Goal: Task Accomplishment & Management: Complete application form

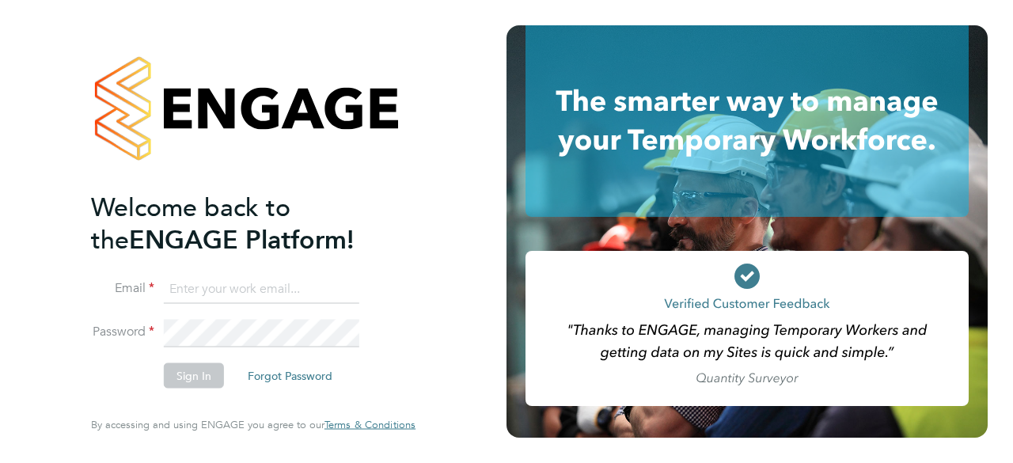
type input "[EMAIL_ADDRESS][DOMAIN_NAME]"
click at [178, 359] on li "Password" at bounding box center [245, 341] width 309 height 44
click at [183, 374] on button "Sign In" at bounding box center [194, 375] width 60 height 25
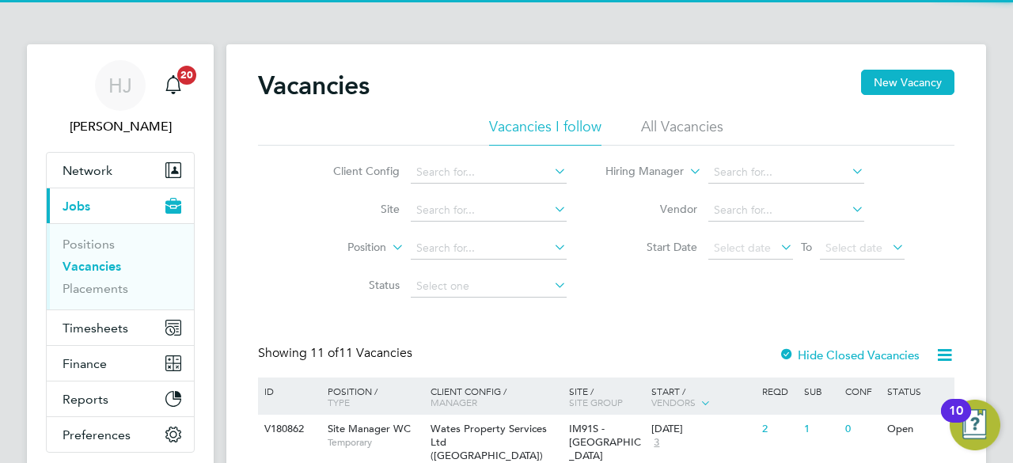
click at [337, 214] on label "Site" at bounding box center [354, 209] width 91 height 14
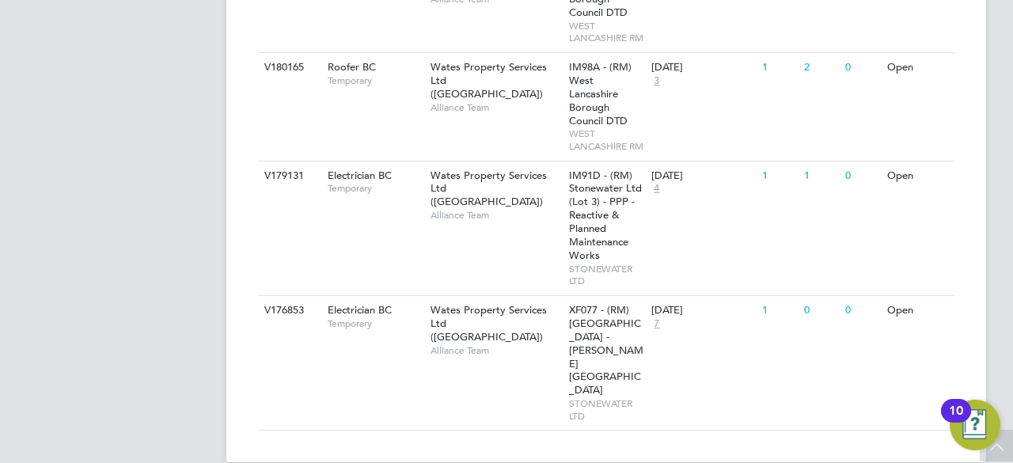
scroll to position [1045, 0]
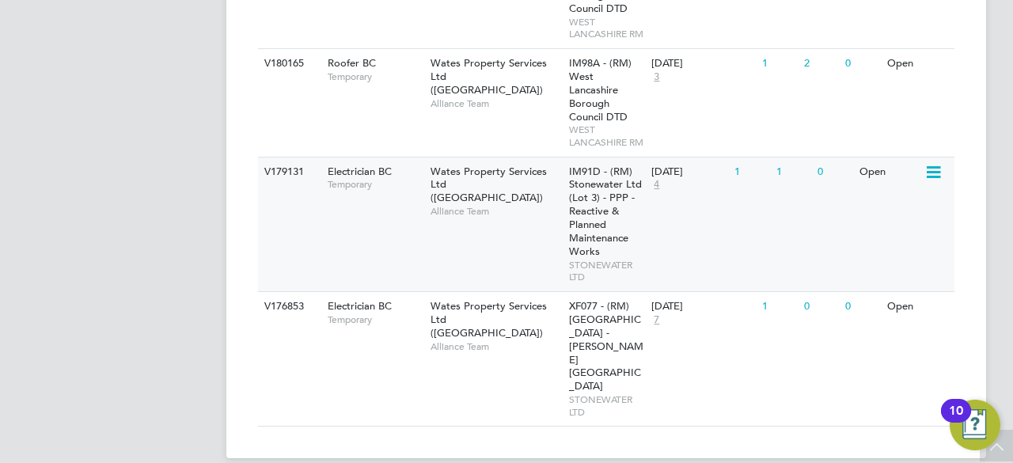
click at [385, 199] on div "Electrician BC Temporary" at bounding box center [371, 178] width 111 height 41
click at [656, 192] on span "4" at bounding box center [657, 184] width 10 height 13
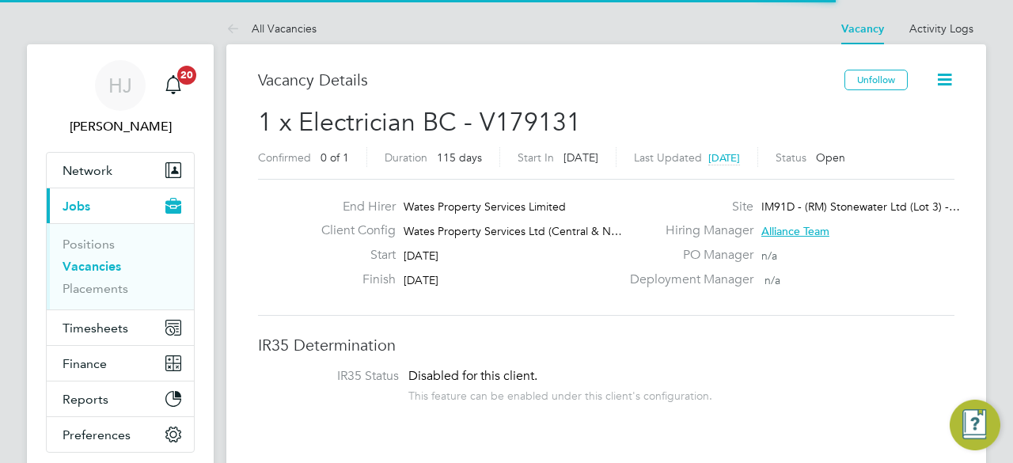
click at [633, 264] on div "PO Manager n/a" at bounding box center [791, 259] width 340 height 25
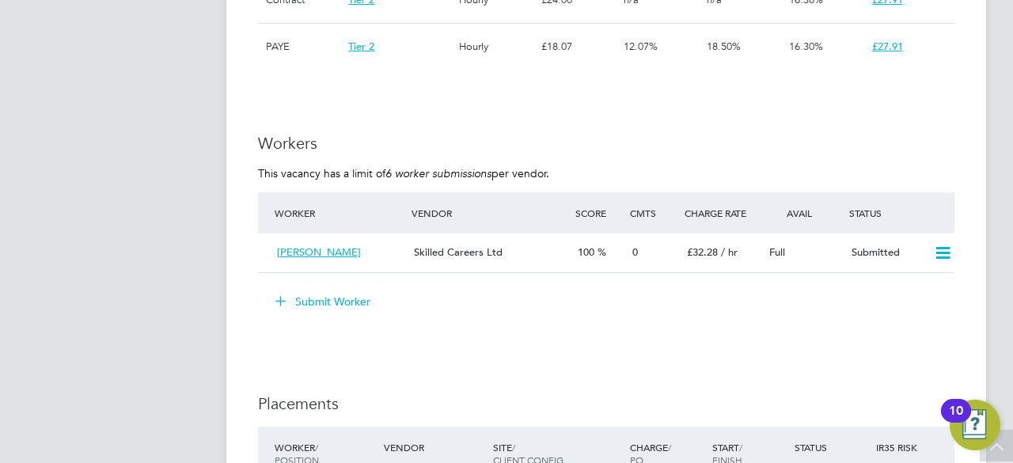
scroll to position [1330, 0]
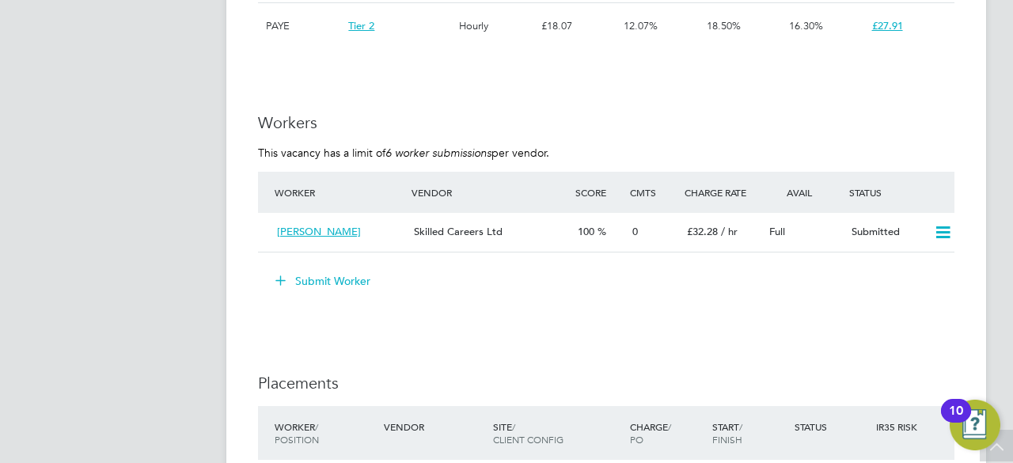
click at [340, 273] on button "Submit Worker" at bounding box center [323, 280] width 119 height 25
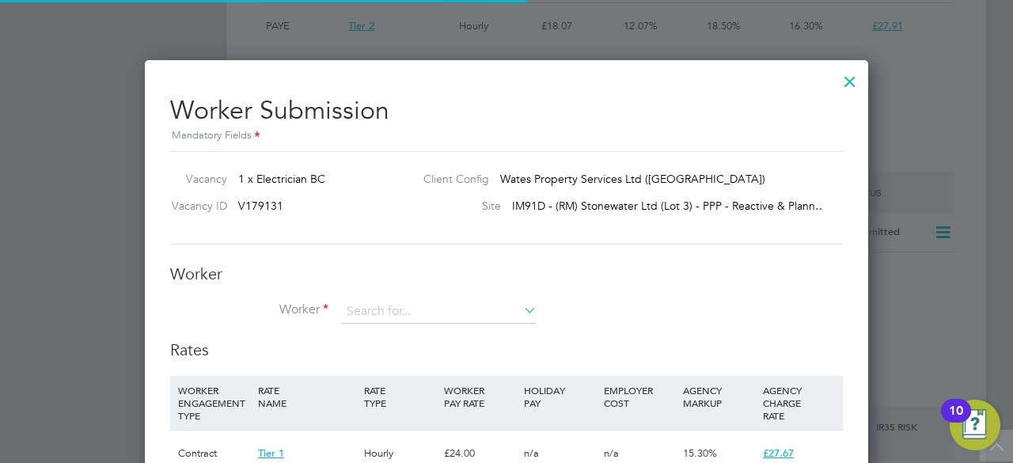
scroll to position [47, 107]
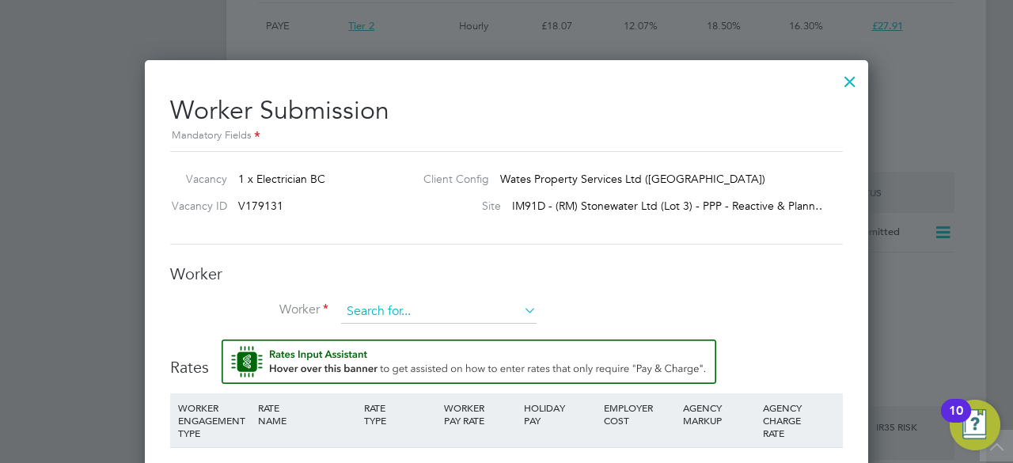
click at [380, 305] on input at bounding box center [439, 312] width 196 height 24
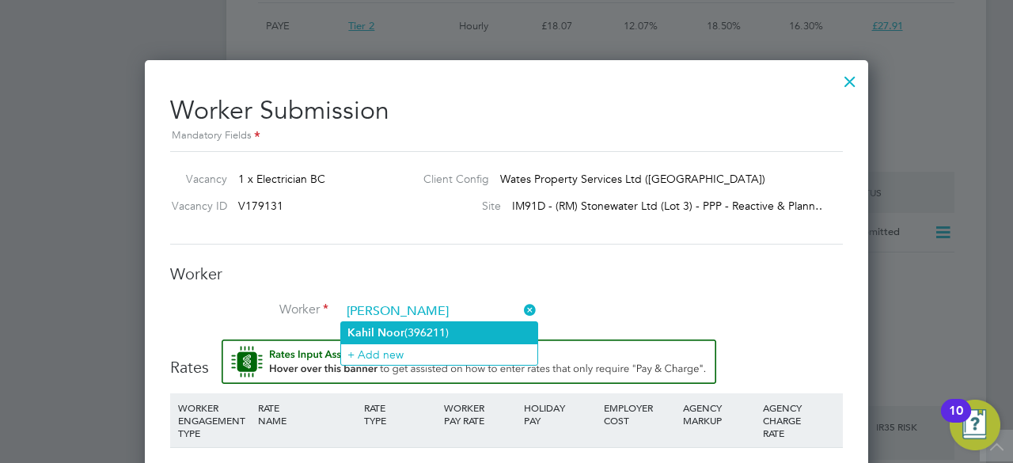
click at [392, 330] on b "Noor" at bounding box center [391, 332] width 27 height 13
type input "Kahil Noor (396211)"
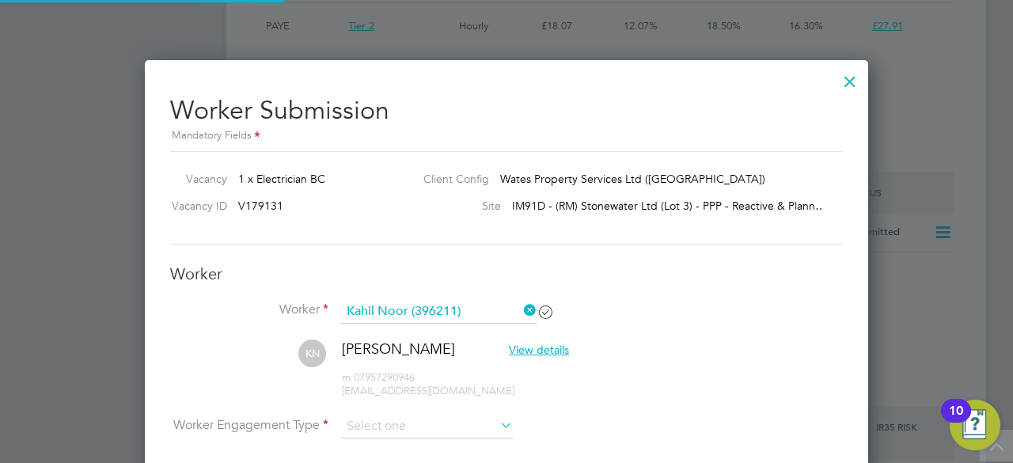
click at [719, 286] on div "Worker Worker Kahil Noor (396211) [PERSON_NAME] Noor View details m: 0795729094…" at bounding box center [506, 402] width 673 height 277
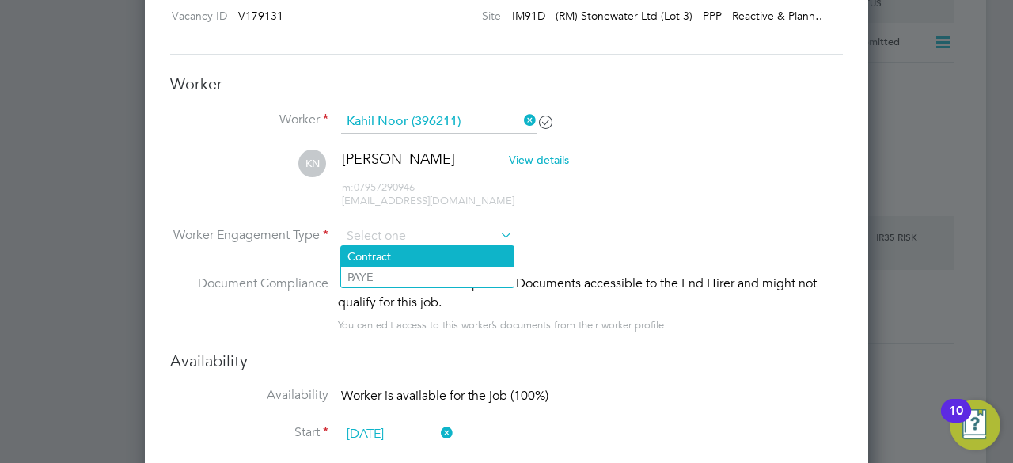
click at [380, 256] on li "Contract" at bounding box center [427, 256] width 173 height 21
type input "Contract"
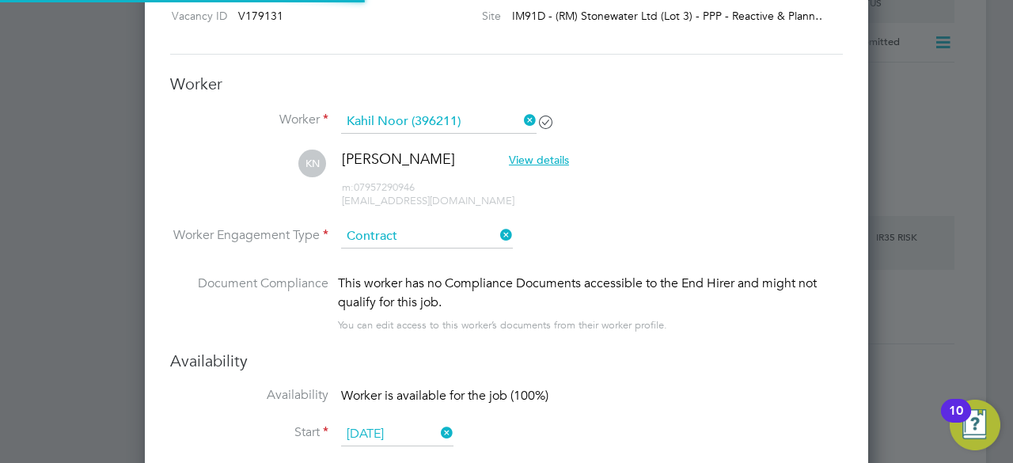
click at [637, 238] on li "Worker Engagement Type [DEMOGRAPHIC_DATA]" at bounding box center [506, 249] width 673 height 49
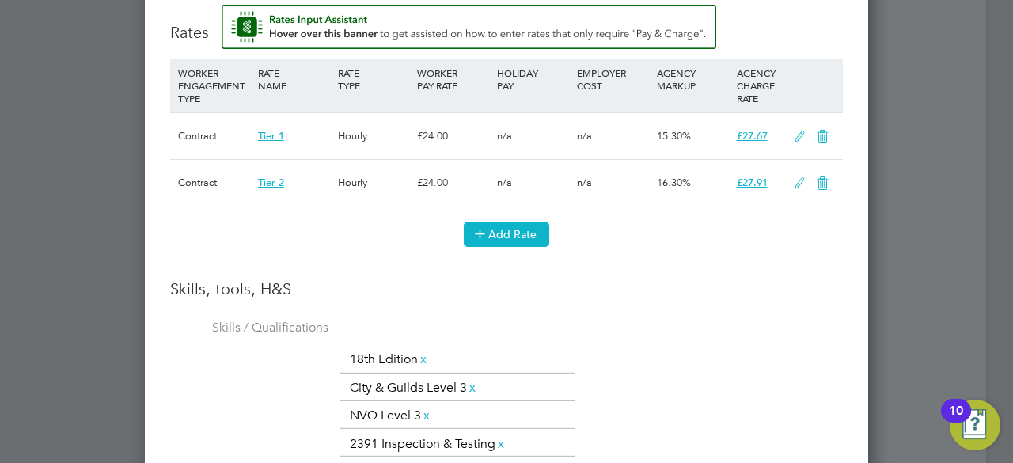
click at [482, 234] on icon at bounding box center [480, 233] width 12 height 12
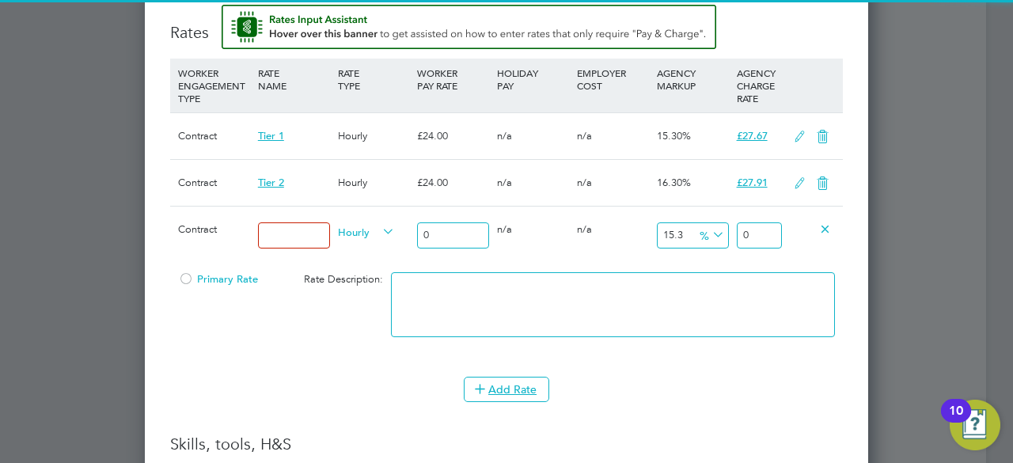
click at [287, 224] on input at bounding box center [294, 235] width 72 height 26
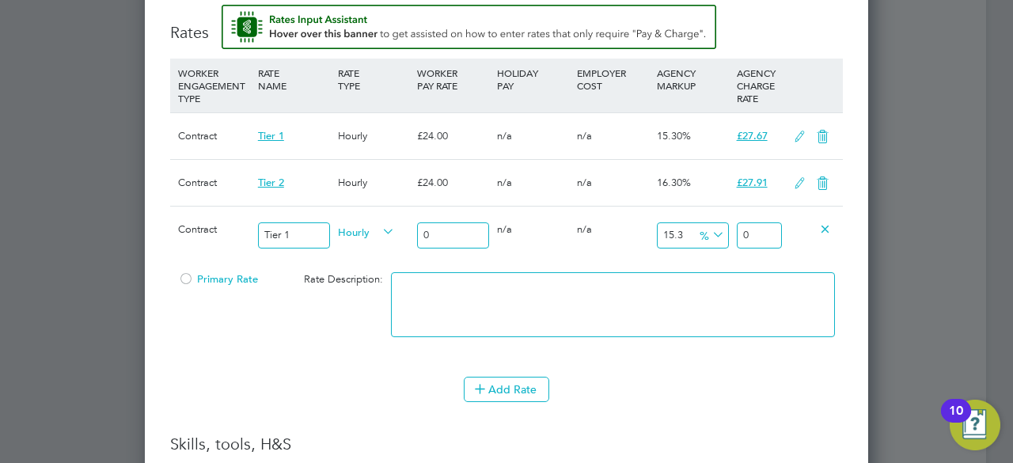
type input "Tier 1"
click at [458, 234] on input "0" at bounding box center [453, 235] width 72 height 26
type input "2"
type input "2.306"
type input "28"
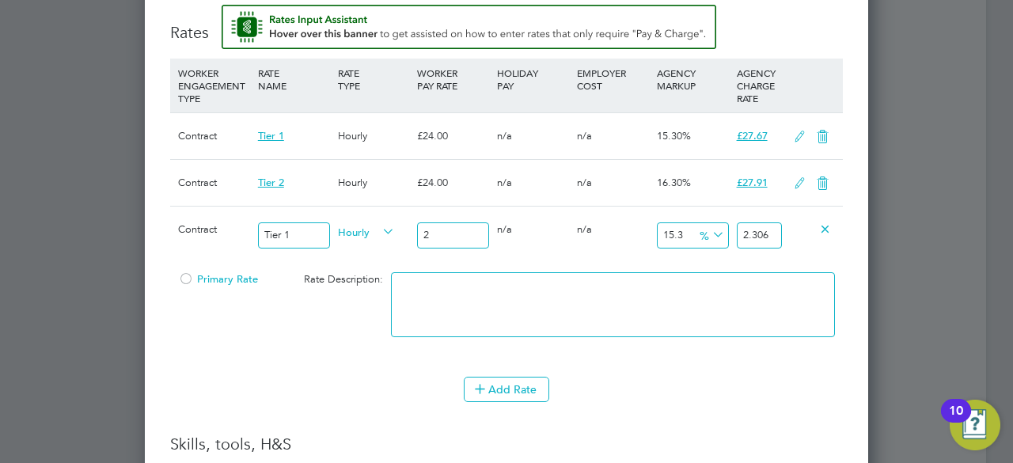
type input "32.284"
type input "28"
click at [241, 317] on div "Primary Rate Rate Description:" at bounding box center [506, 312] width 673 height 97
click at [185, 278] on div at bounding box center [186, 284] width 16 height 12
click at [324, 377] on div "Add Rate" at bounding box center [506, 389] width 673 height 25
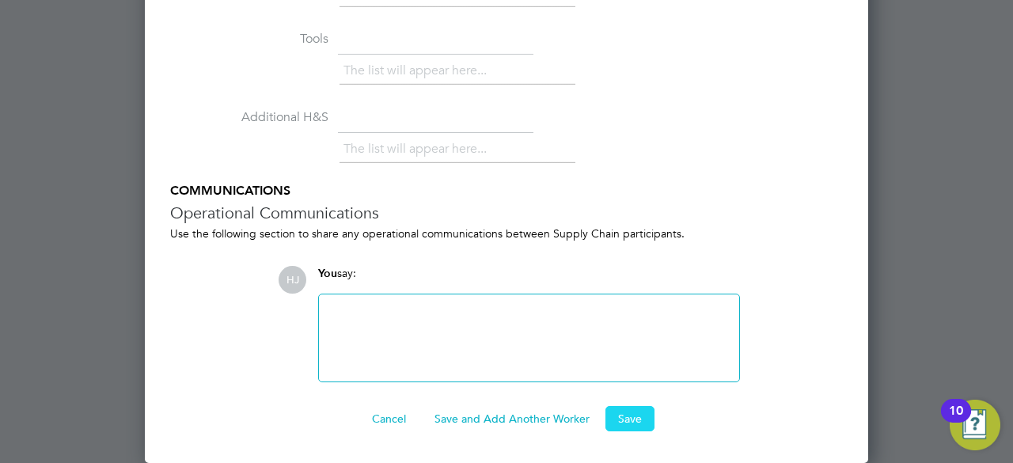
click at [618, 416] on button "Save" at bounding box center [630, 418] width 49 height 25
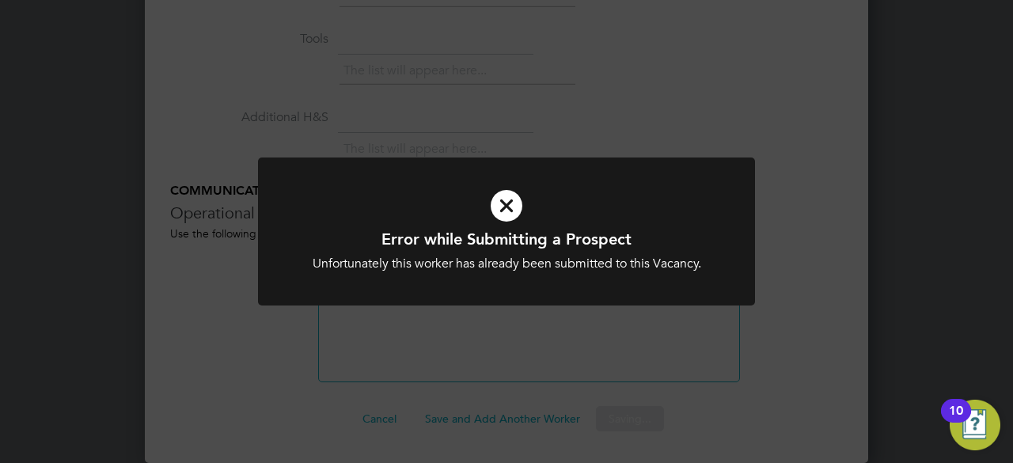
click at [496, 268] on div "Unfortunately this worker has already been submitted to this Vacancy." at bounding box center [507, 264] width 412 height 17
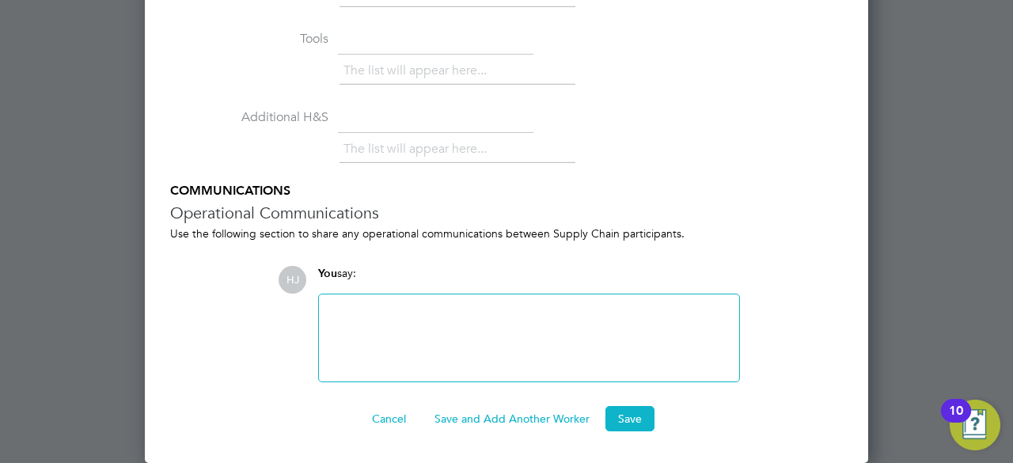
click at [390, 412] on button "Cancel" at bounding box center [388, 418] width 59 height 25
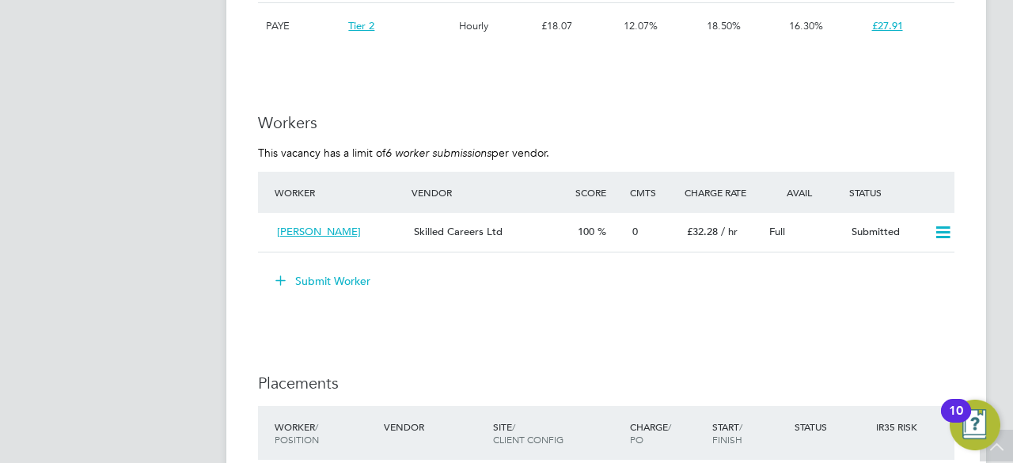
click at [301, 278] on button "Submit Worker" at bounding box center [323, 280] width 119 height 25
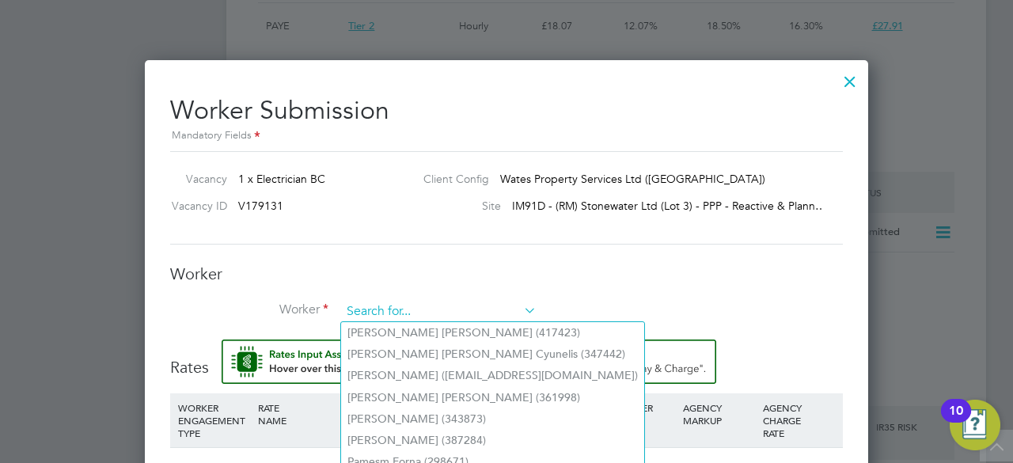
click at [402, 311] on input at bounding box center [439, 312] width 196 height 24
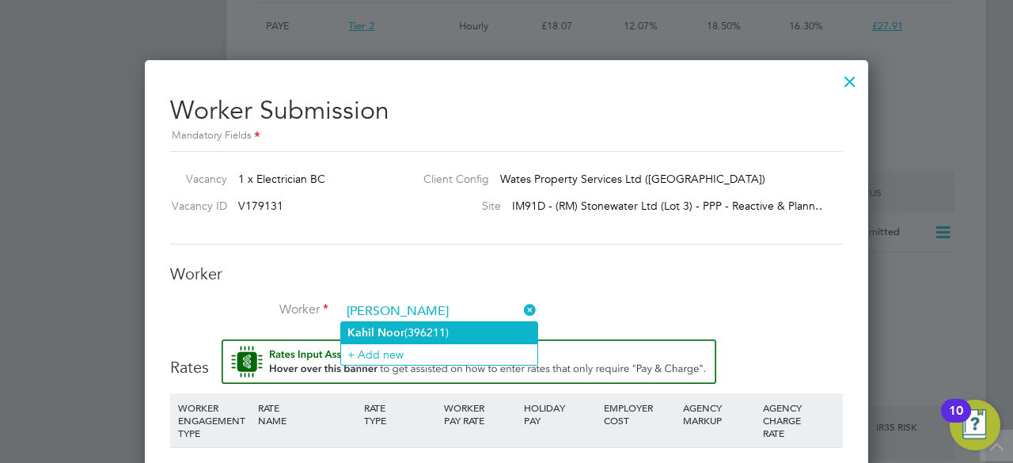
click at [406, 341] on li "Kahil Noor (396211)" at bounding box center [439, 332] width 196 height 21
type input "Kahil Noor (396211)"
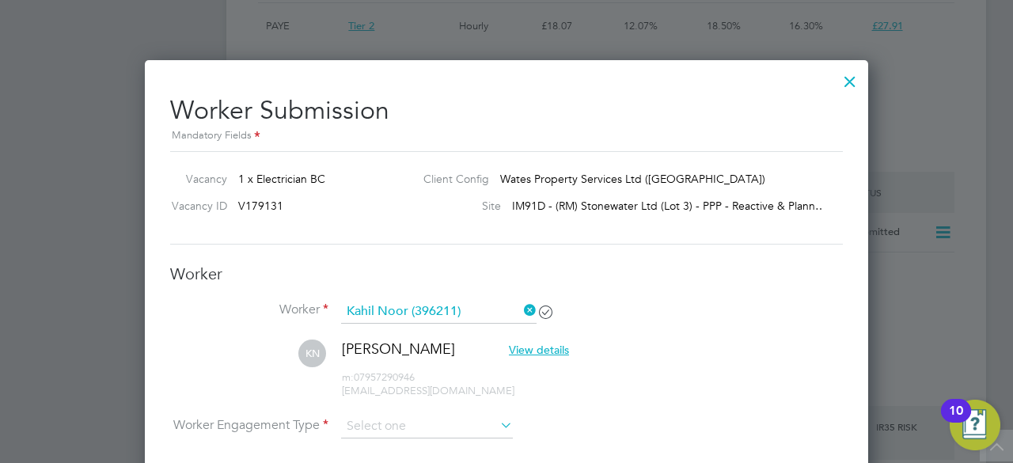
click at [709, 354] on li "[PERSON_NAME] Noor View details m: 07957290946 [EMAIL_ADDRESS][DOMAIN_NAME]" at bounding box center [506, 377] width 673 height 75
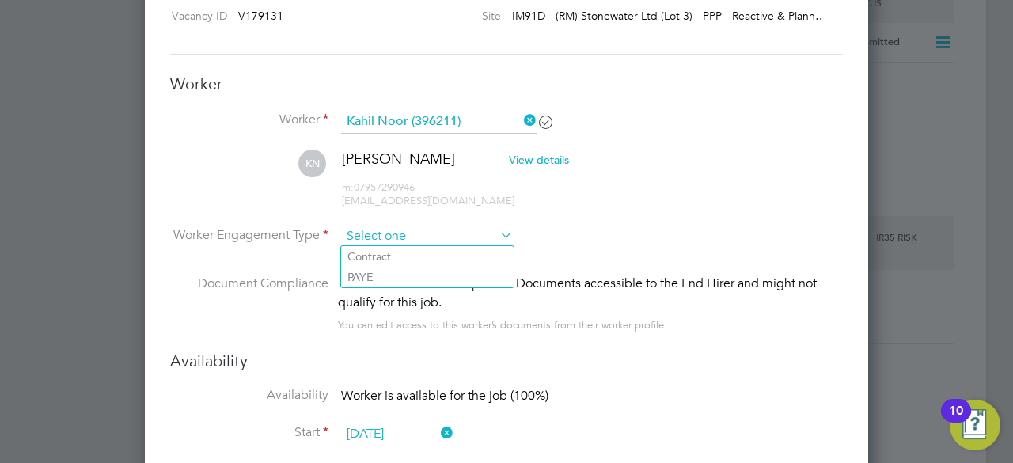
click at [410, 241] on input at bounding box center [427, 237] width 172 height 24
click at [397, 246] on li "Contract" at bounding box center [427, 256] width 173 height 21
type input "Contract"
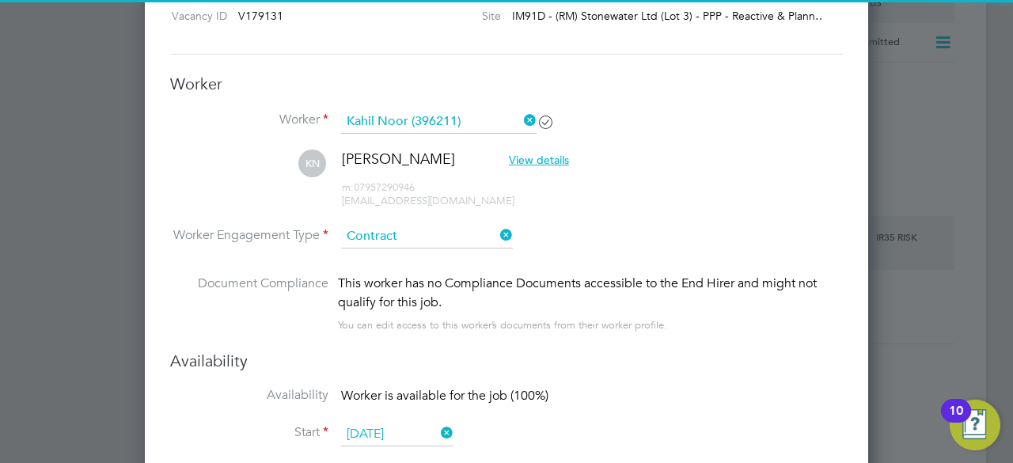
click at [568, 251] on li "Worker Engagement Type [DEMOGRAPHIC_DATA]" at bounding box center [506, 249] width 673 height 49
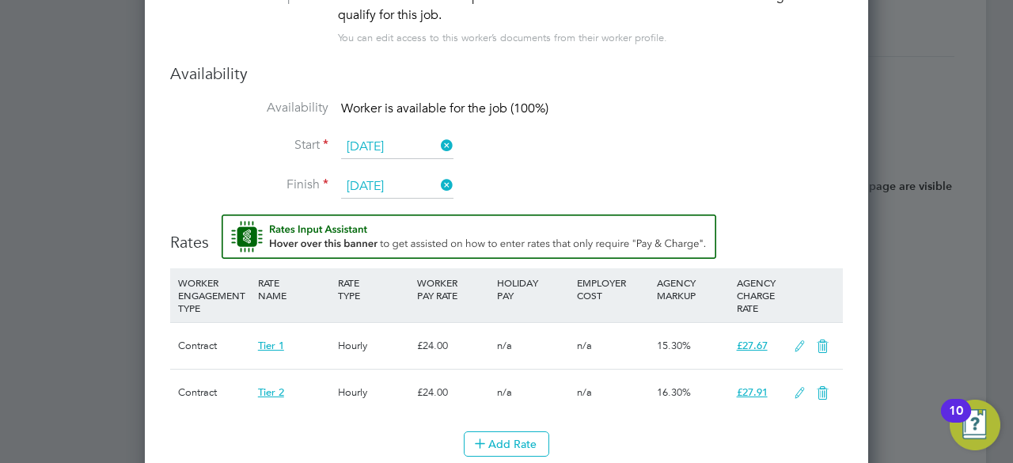
click at [772, 145] on li "Start [DATE]" at bounding box center [506, 155] width 673 height 40
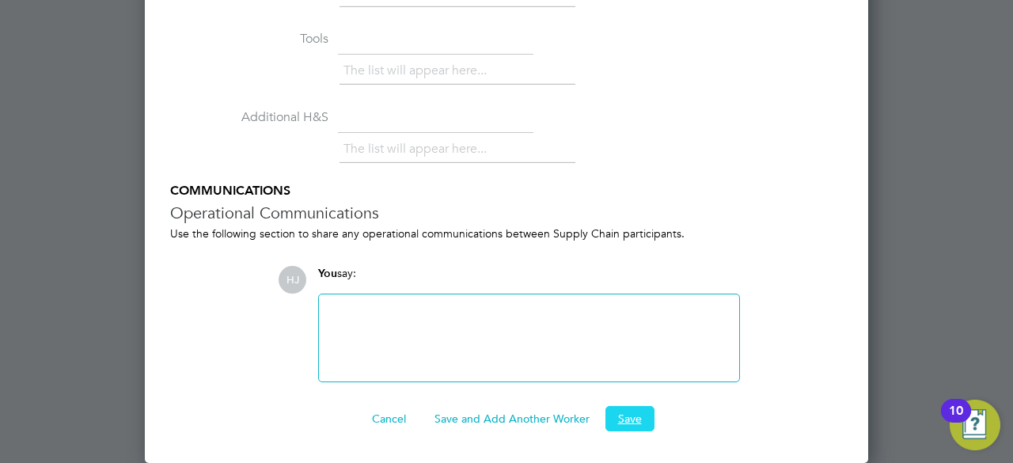
click at [618, 424] on button "Save" at bounding box center [630, 418] width 49 height 25
click at [674, 279] on div "You say:" at bounding box center [529, 280] width 422 height 28
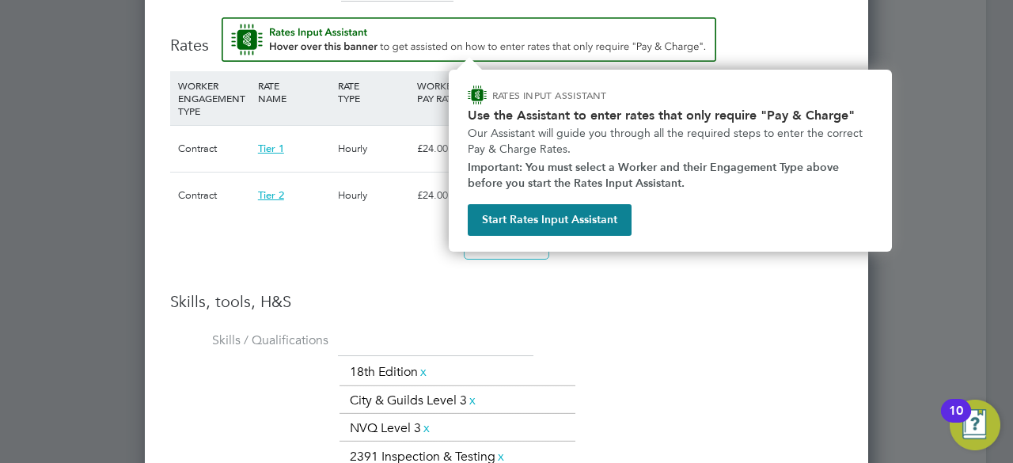
scroll to position [2006, 0]
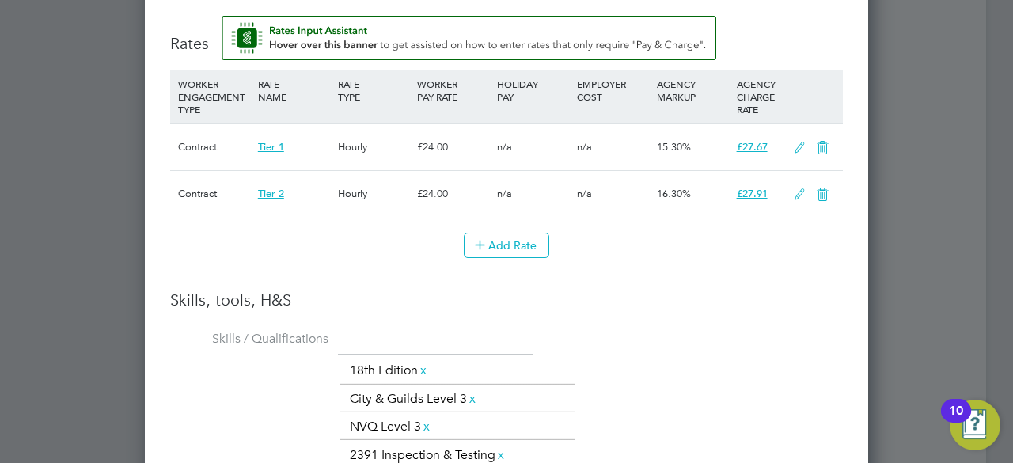
click at [673, 285] on li "WORKER ENGAGEMENT TYPE RATE NAME RATE TYPE WORKER PAY RATE HOLIDAY PAY EMPLOYER…" at bounding box center [506, 180] width 673 height 220
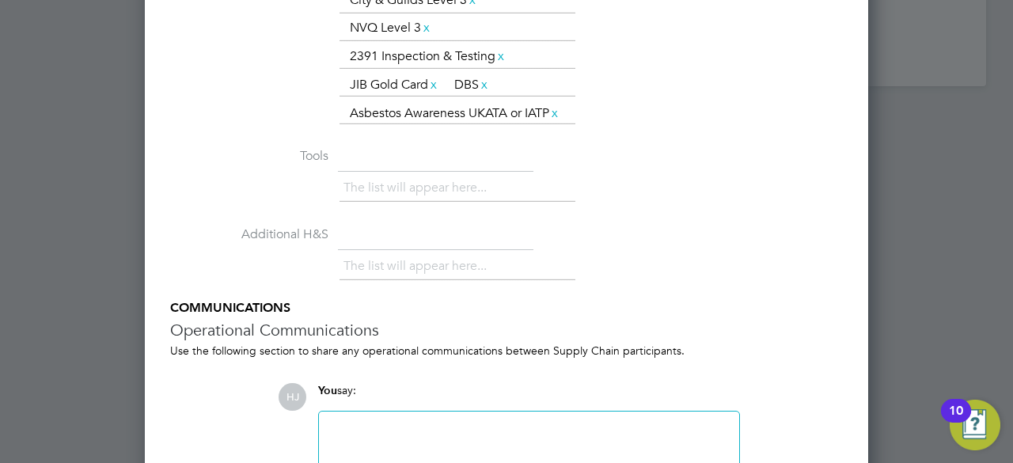
scroll to position [2533, 0]
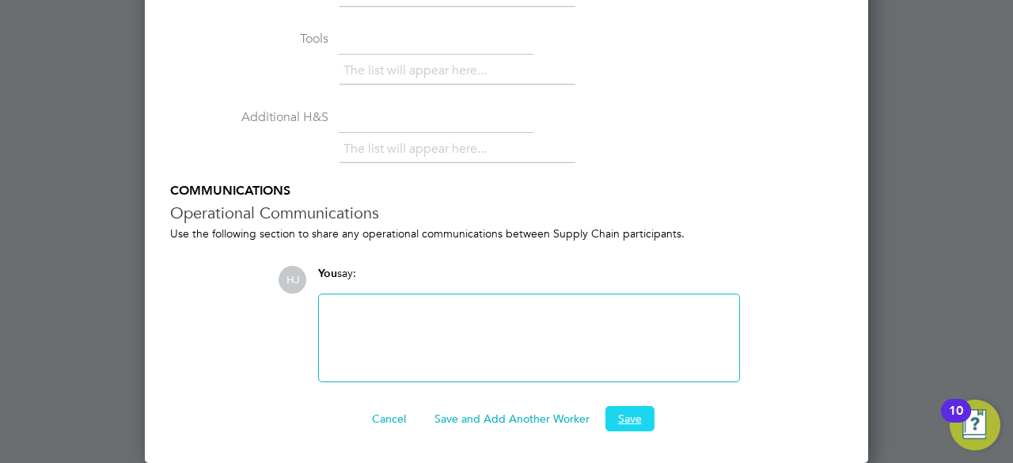
click at [644, 419] on button "Save" at bounding box center [630, 418] width 49 height 25
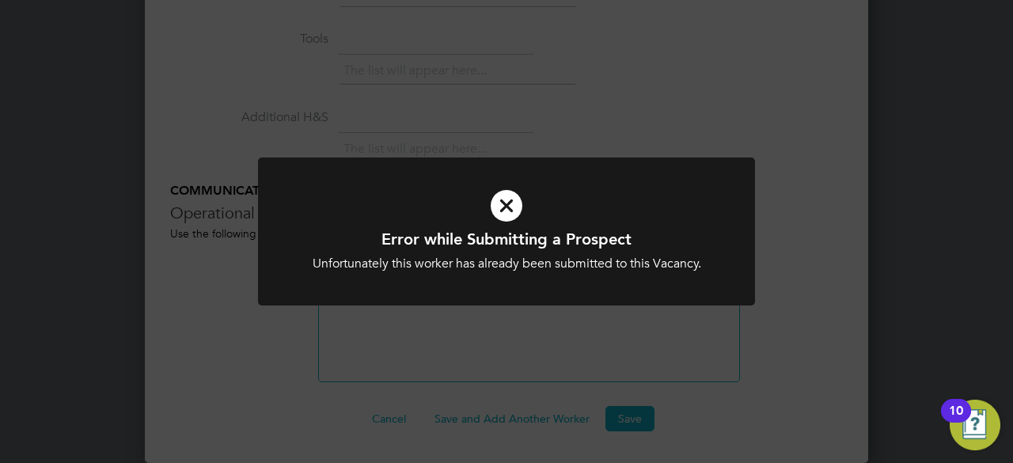
click at [599, 281] on div at bounding box center [506, 232] width 497 height 148
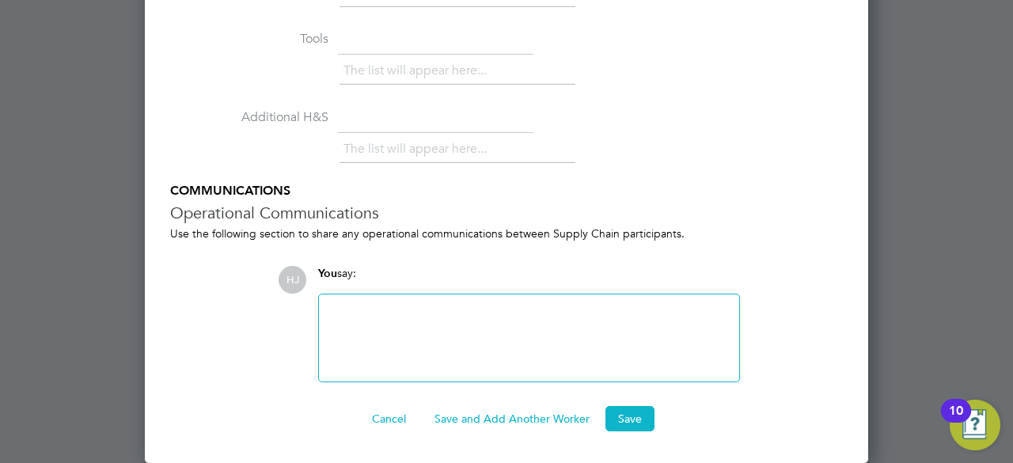
click at [690, 186] on h5 "COMMUNICATIONS" at bounding box center [506, 191] width 673 height 17
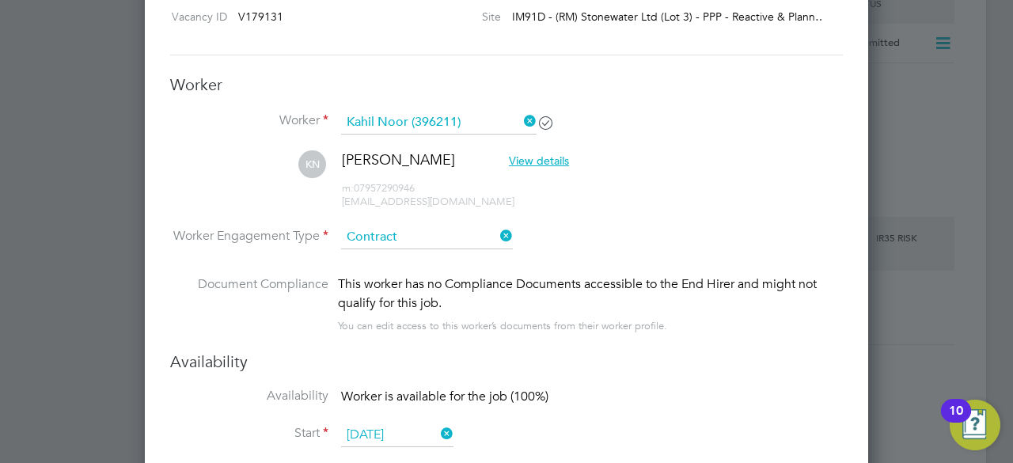
scroll to position [1807, 0]
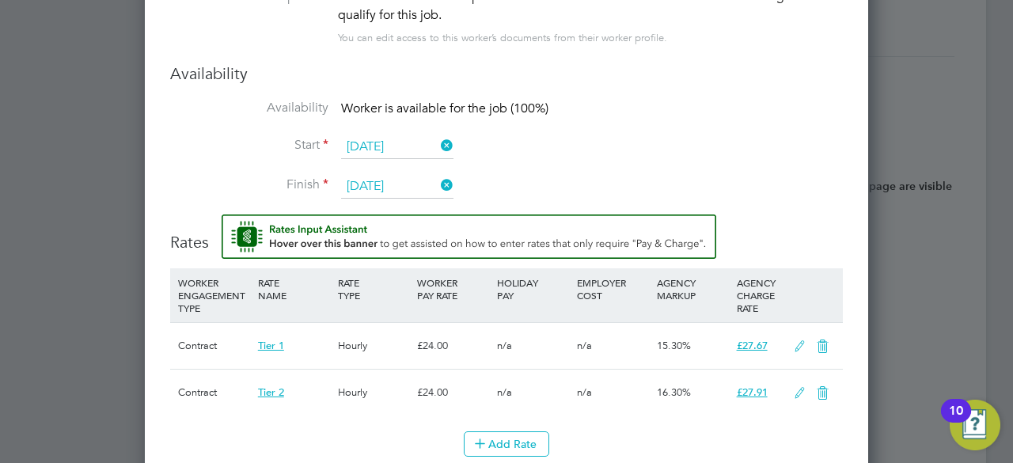
click at [502, 135] on li "Start [DATE]" at bounding box center [506, 155] width 673 height 40
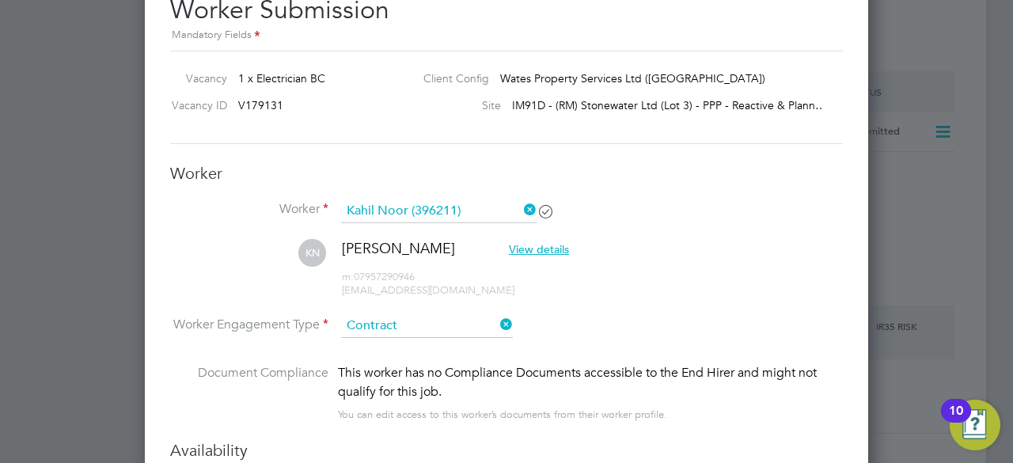
scroll to position [1459, 0]
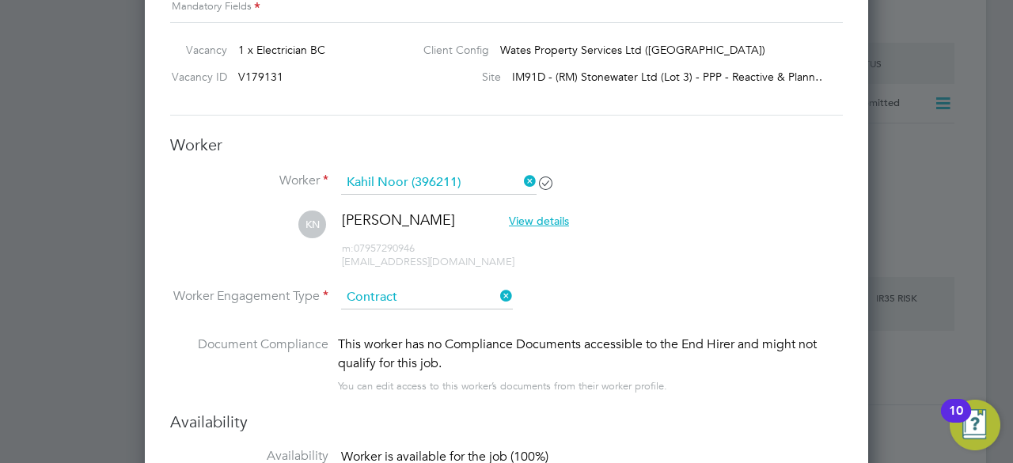
click at [509, 218] on span "View details" at bounding box center [539, 221] width 60 height 14
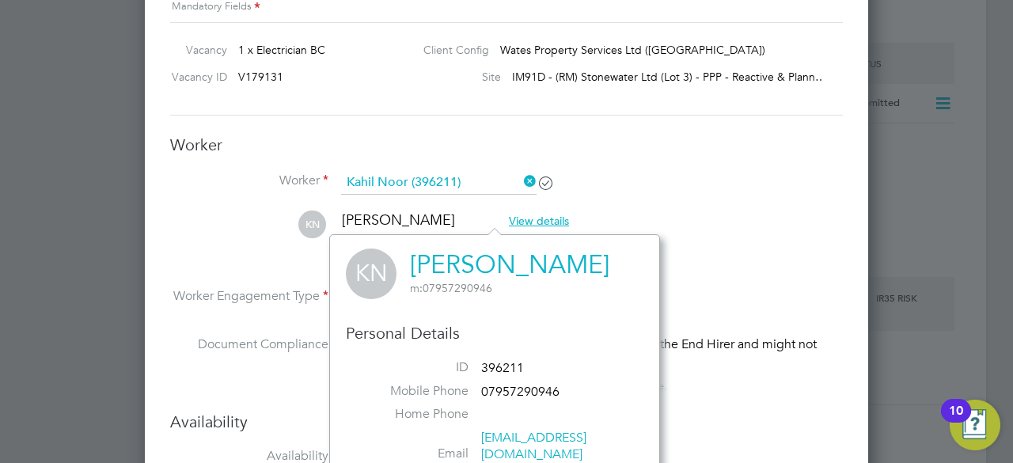
click at [546, 380] on li "ID 396211" at bounding box center [495, 371] width 274 height 24
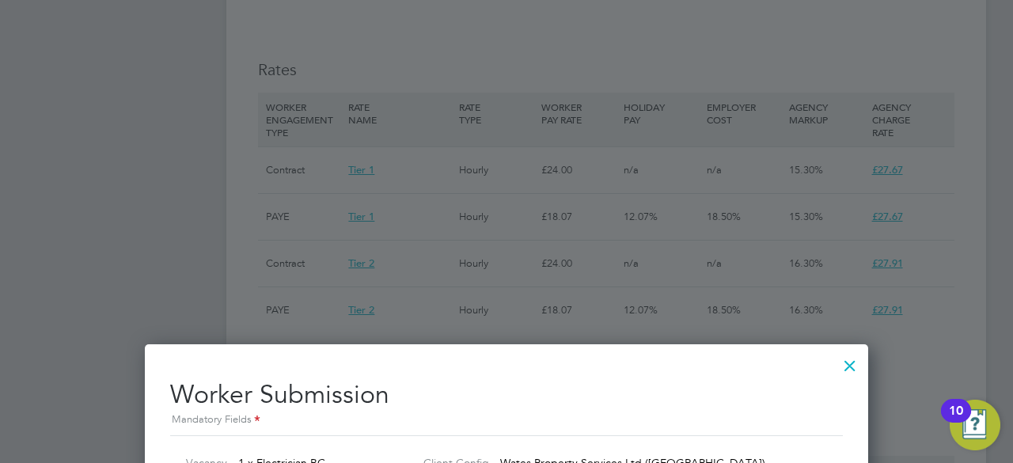
scroll to position [1047, 0]
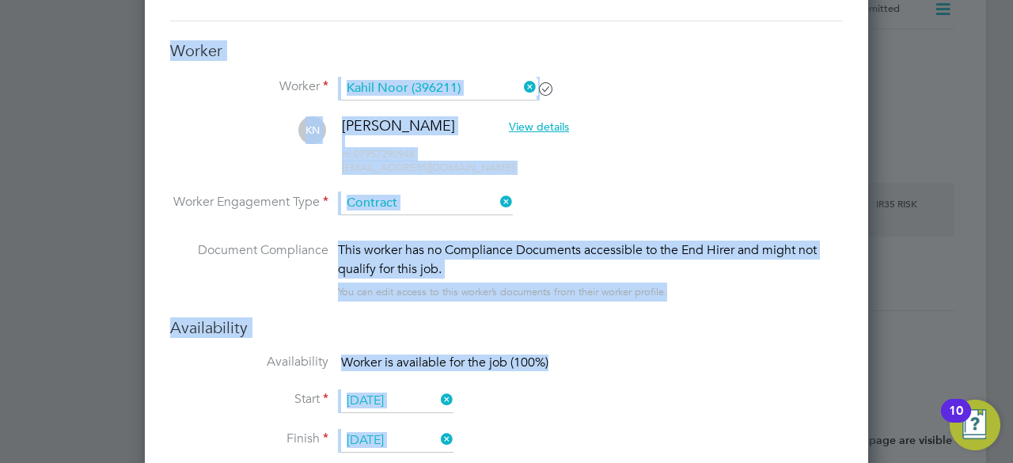
scroll to position [1880, 0]
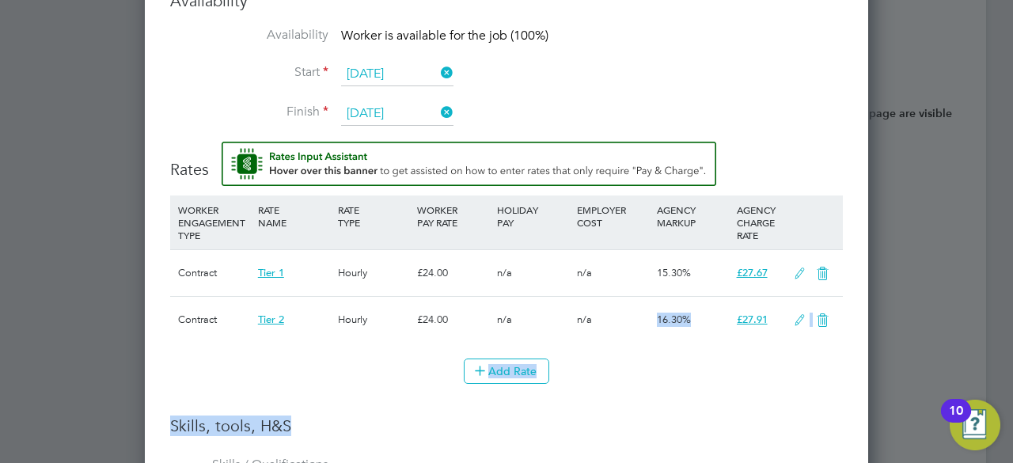
drag, startPoint x: 637, startPoint y: 367, endPoint x: 629, endPoint y: 55, distance: 312.0
click at [629, 55] on ng-form "Worker Worker Kahil Noor (396211) [PERSON_NAME] Noor View details m: 0795729094…" at bounding box center [506, 393] width 673 height 1361
click at [629, 55] on li "Availability Worker is available for the job (100%)" at bounding box center [506, 45] width 673 height 36
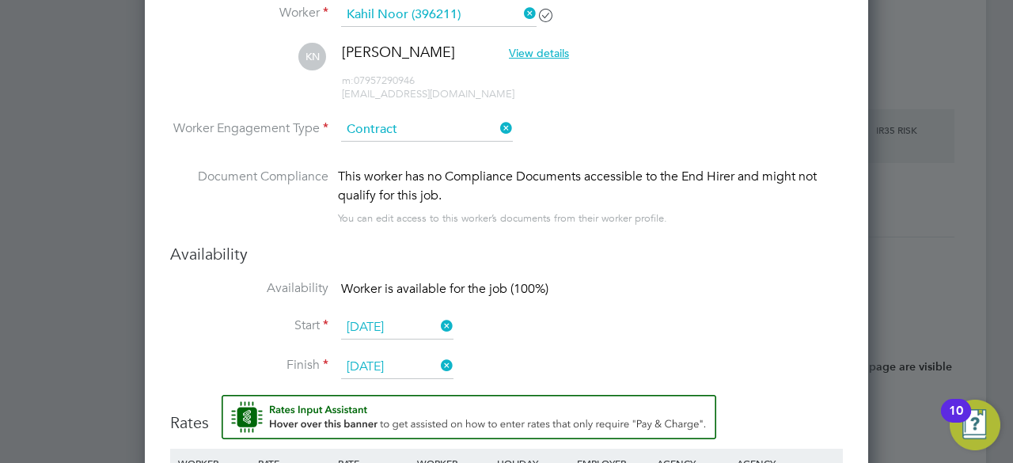
scroll to position [1627, 0]
click at [509, 54] on span "View details" at bounding box center [539, 53] width 60 height 14
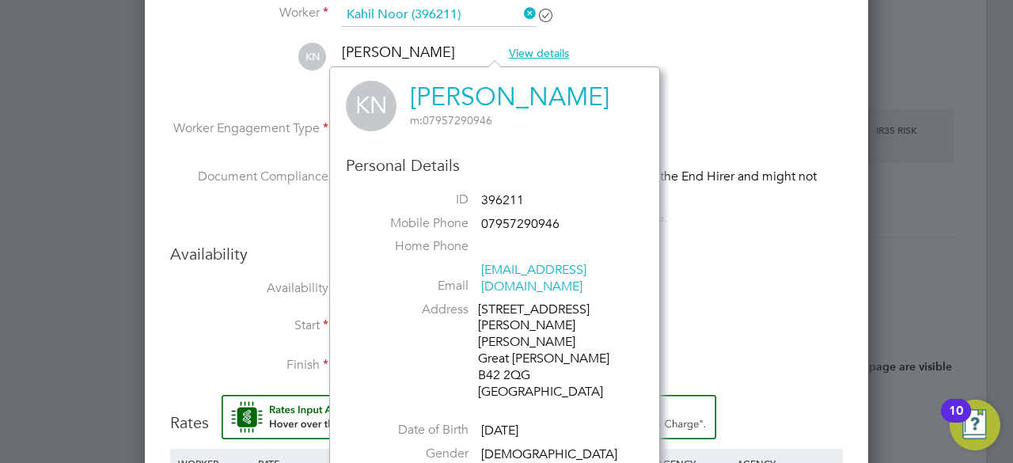
click at [462, 105] on link "[PERSON_NAME]" at bounding box center [510, 97] width 200 height 31
click at [785, 249] on h3 "Availability" at bounding box center [506, 254] width 673 height 21
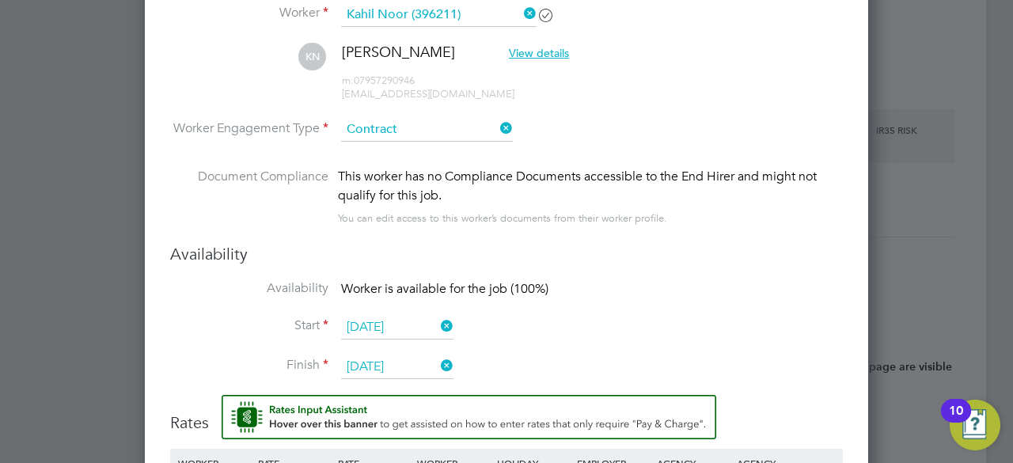
click at [521, 10] on icon at bounding box center [521, 13] width 0 height 22
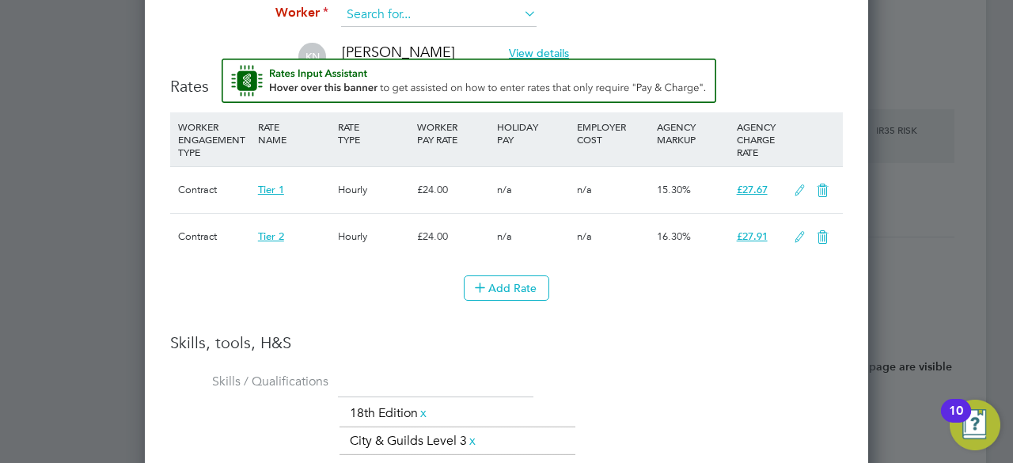
scroll to position [1257, 724]
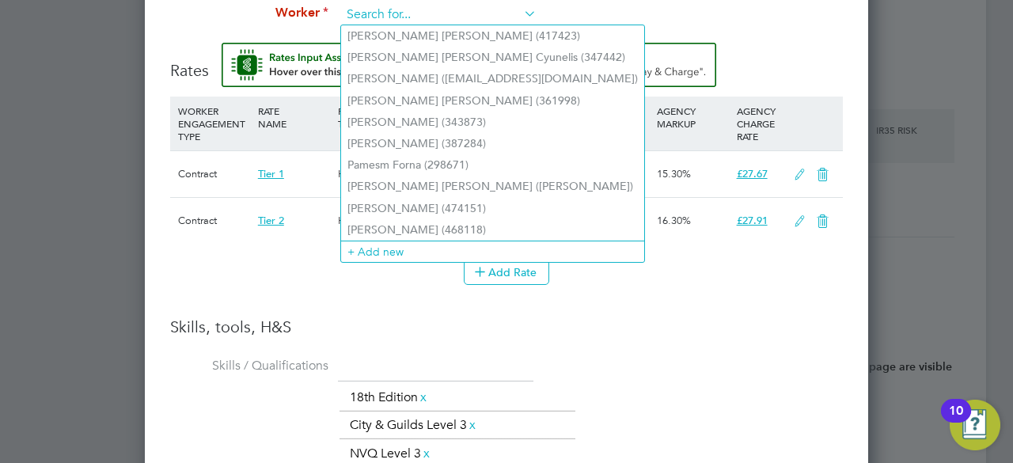
click at [420, 18] on input at bounding box center [439, 15] width 196 height 24
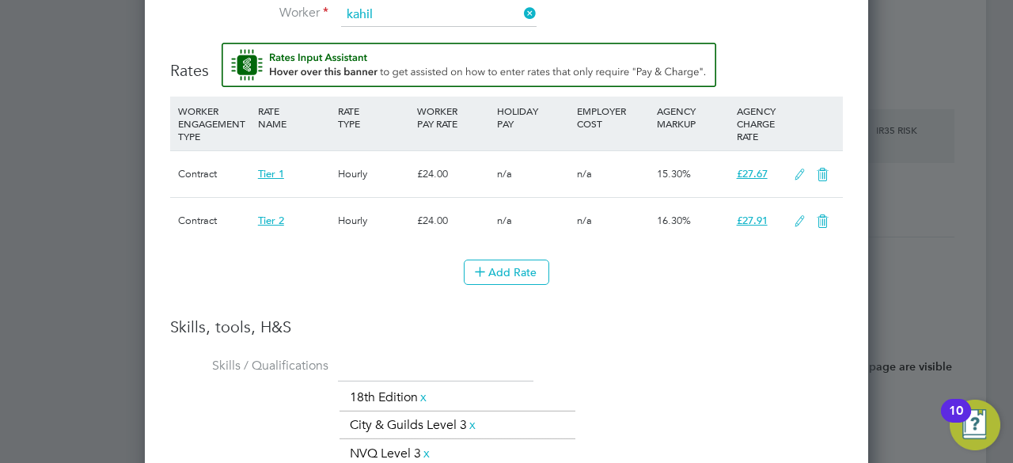
click at [411, 31] on li "Kahil Noor (396211)" at bounding box center [439, 35] width 196 height 21
type input "Kahil Noor (396211)"
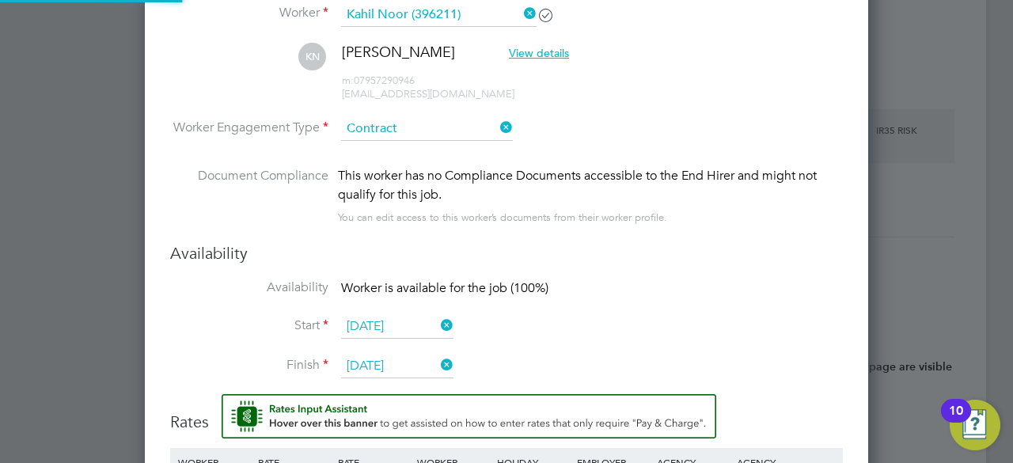
scroll to position [1606, 724]
click at [735, 238] on li "Document Compliance This worker has no Compliance Documents accessible to the E…" at bounding box center [506, 205] width 673 height 77
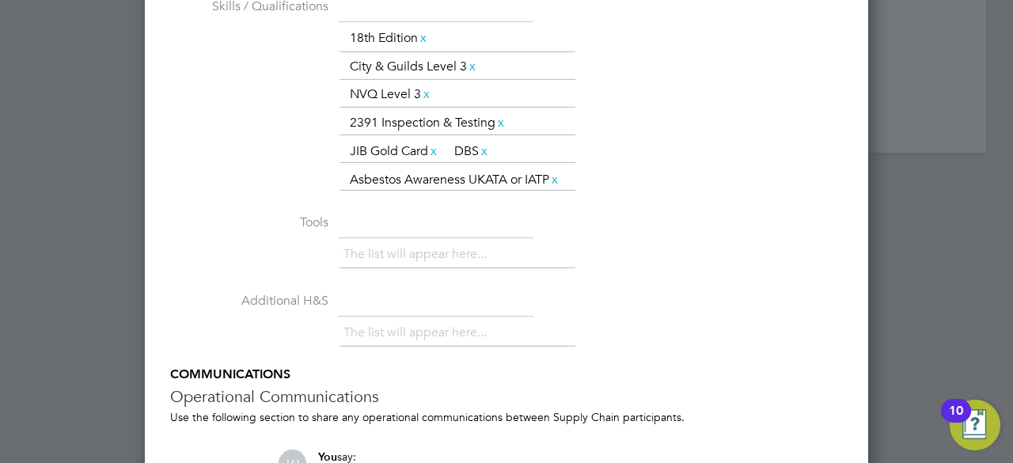
scroll to position [2533, 0]
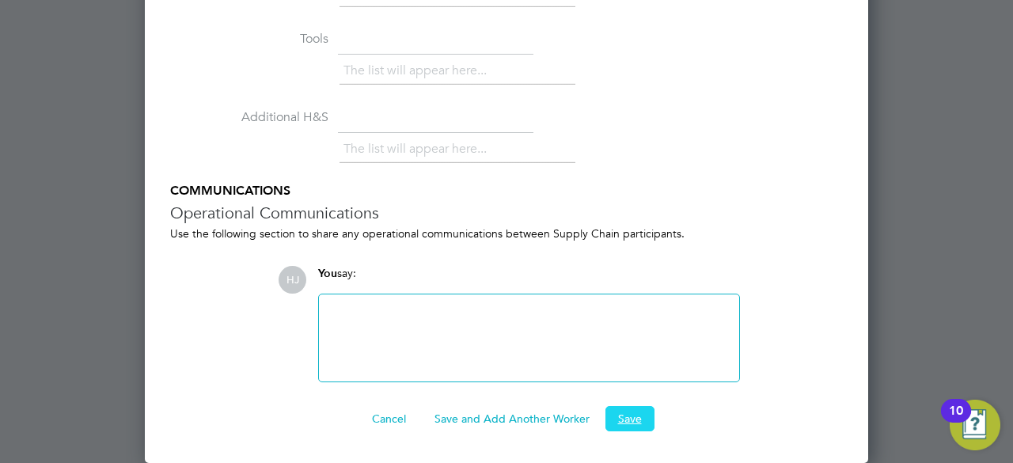
click at [618, 417] on button "Save" at bounding box center [630, 418] width 49 height 25
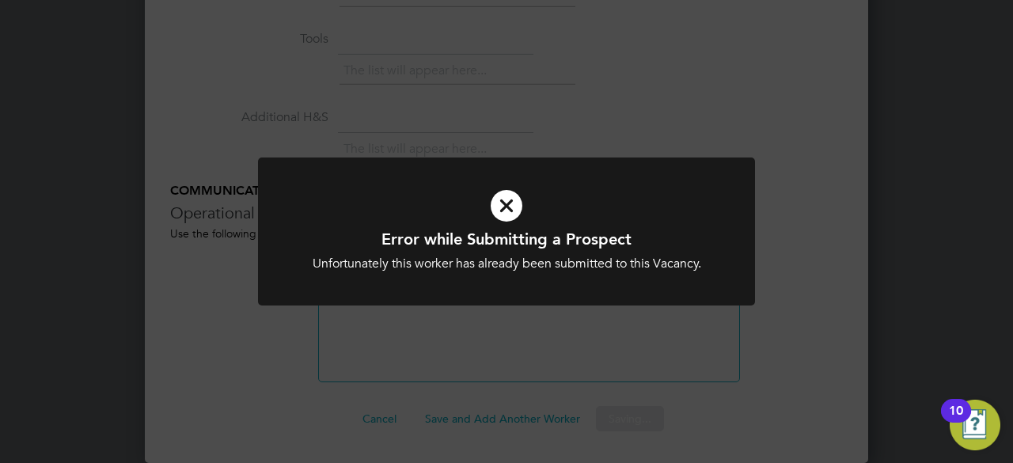
click at [559, 233] on h1 "Error while Submitting a Prospect" at bounding box center [507, 239] width 412 height 21
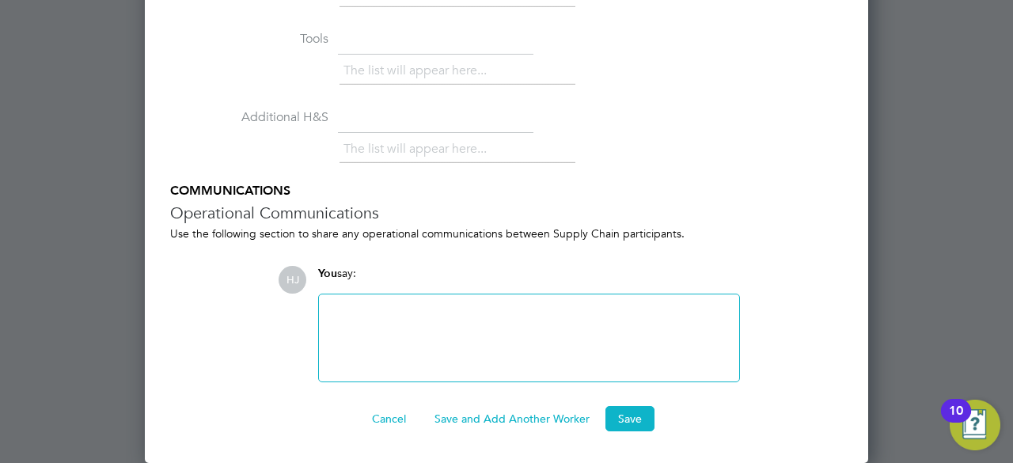
click at [559, 233] on div "Use the following section to share any operational communications between Suppl…" at bounding box center [506, 233] width 673 height 14
click at [759, 75] on div "The list will appear here..." at bounding box center [592, 73] width 504 height 32
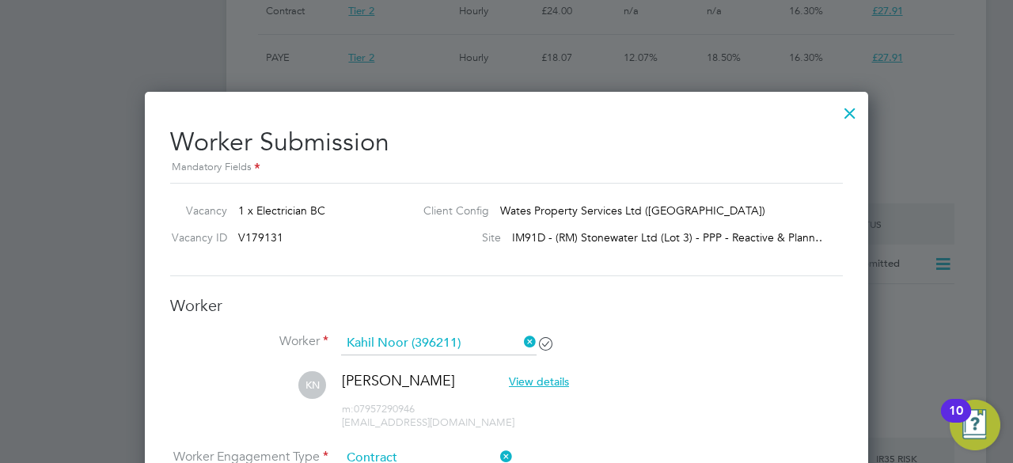
scroll to position [1298, 0]
click at [846, 112] on div at bounding box center [850, 110] width 29 height 29
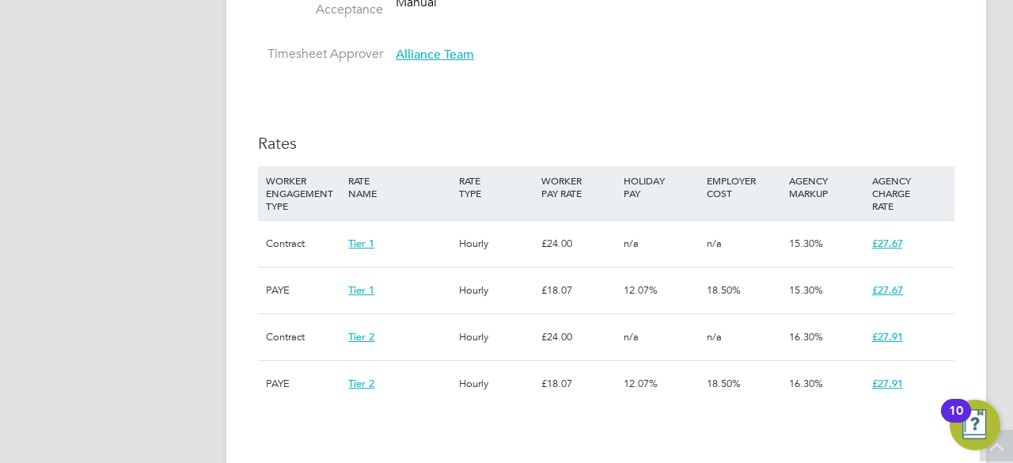
scroll to position [982, 0]
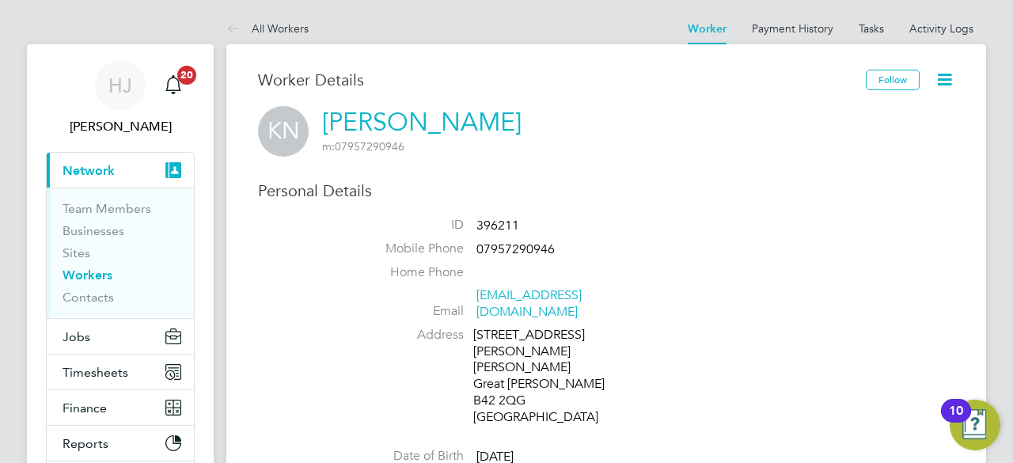
click at [662, 237] on li "ID 396211" at bounding box center [654, 229] width 602 height 24
click at [945, 81] on icon at bounding box center [945, 80] width 20 height 20
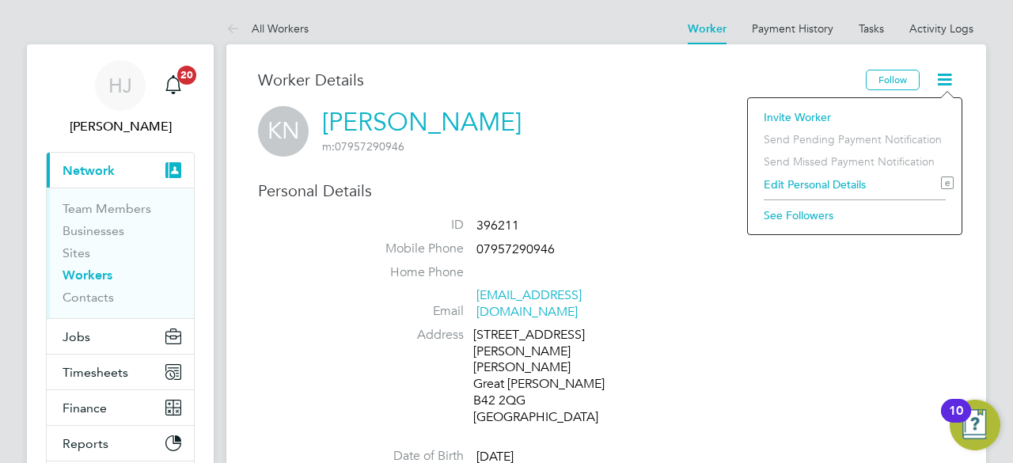
click at [809, 178] on li "Edit Personal Details e" at bounding box center [855, 184] width 198 height 22
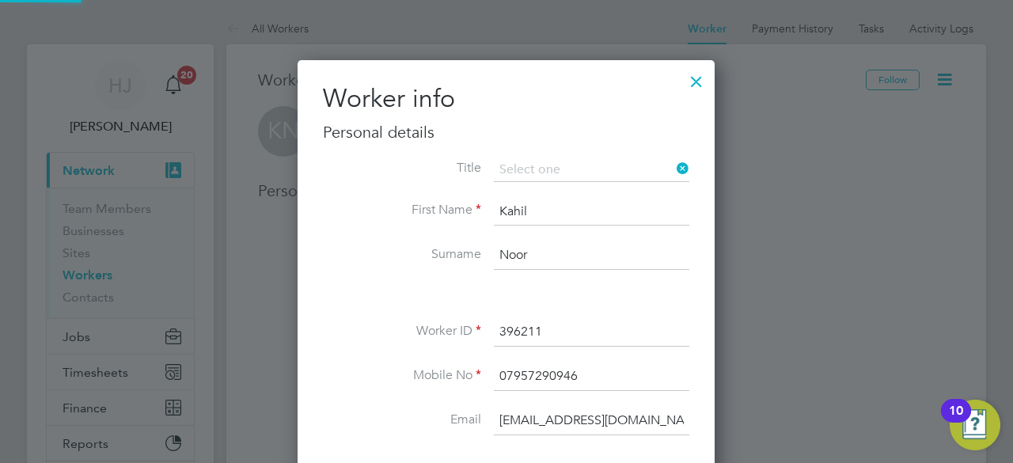
scroll to position [933, 418]
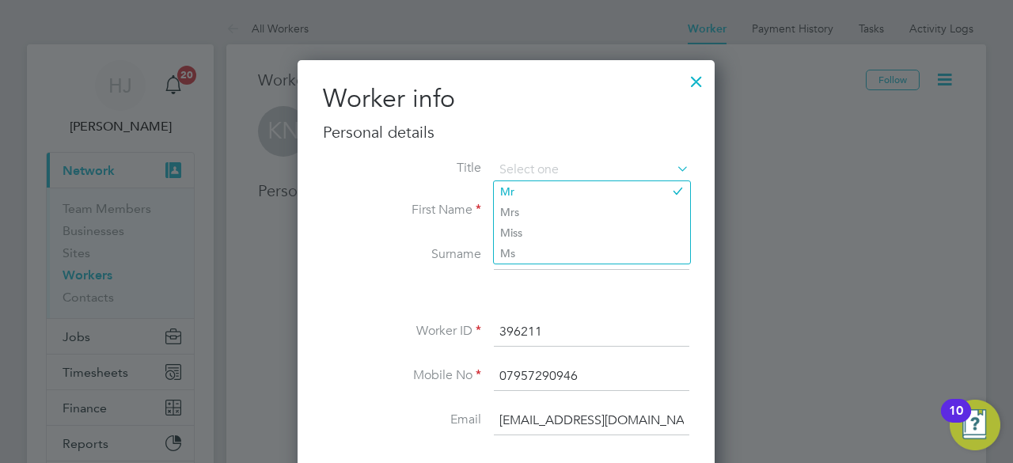
click at [656, 419] on input "[EMAIL_ADDRESS][DOMAIN_NAME]" at bounding box center [592, 421] width 196 height 29
type input "kahil.ibn.noor@gmail.co.uk"
click at [606, 373] on input "07957290946" at bounding box center [592, 377] width 196 height 29
type input "07957290945"
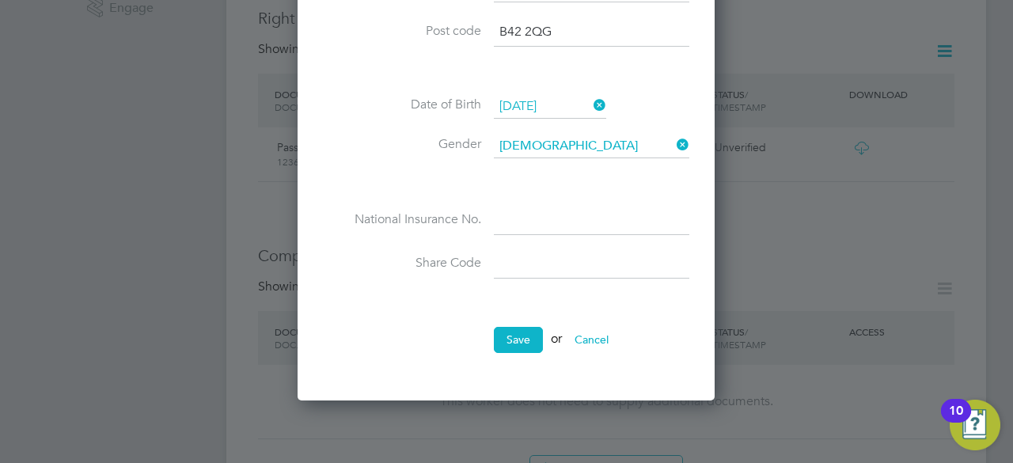
scroll to position [602, 0]
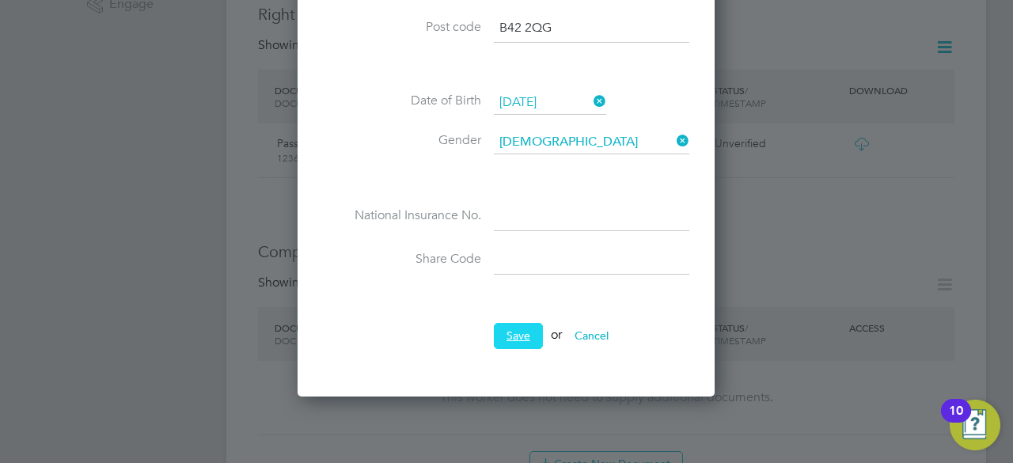
click at [509, 324] on button "Save" at bounding box center [518, 335] width 49 height 25
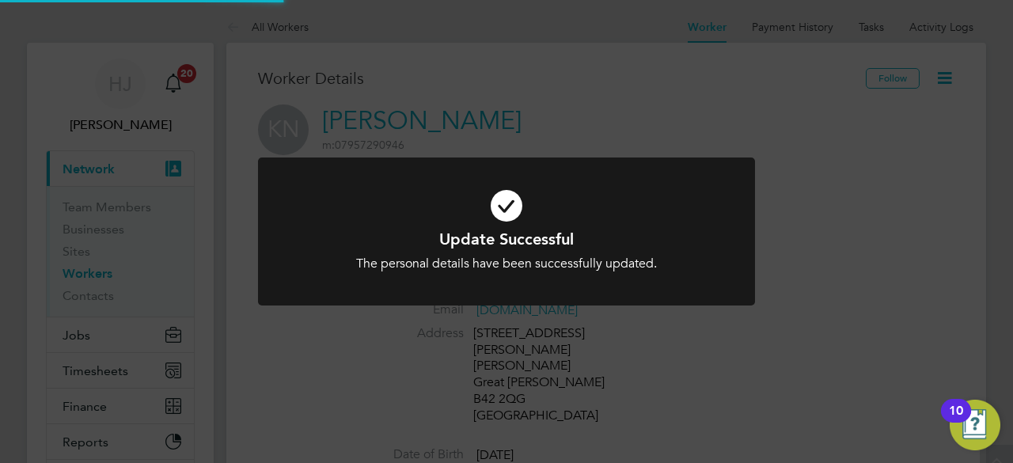
scroll to position [0, 0]
click at [304, 12] on div "Update Successful The personal details have been successfully updated. Cancel O…" at bounding box center [506, 231] width 1013 height 463
